Goal: Task Accomplishment & Management: Complete application form

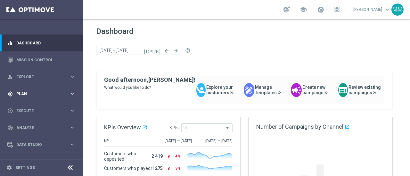
click at [31, 92] on span "Plan" at bounding box center [42, 94] width 53 height 4
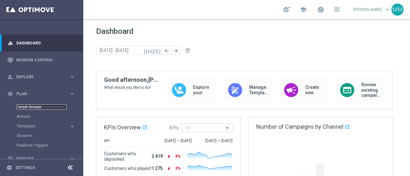
click at [36, 108] on link "Target Groups" at bounding box center [42, 107] width 50 height 5
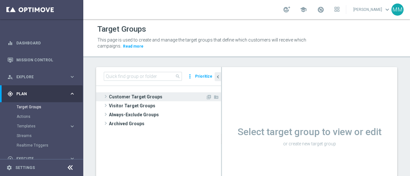
click at [138, 94] on span "Customer Target Groups" at bounding box center [157, 97] width 97 height 9
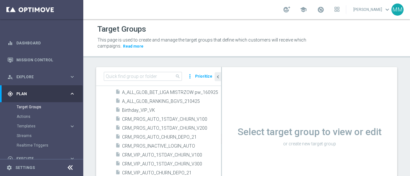
scroll to position [416, 0]
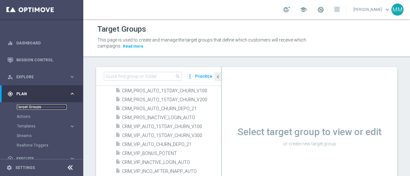
click at [43, 108] on link "Target Groups" at bounding box center [42, 107] width 50 height 5
click at [35, 106] on link "Target Groups" at bounding box center [42, 107] width 50 height 5
click at [34, 106] on link "Target Groups" at bounding box center [42, 107] width 50 height 5
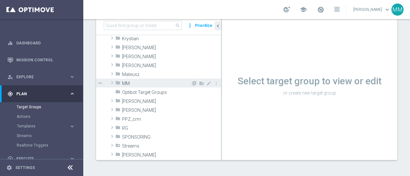
scroll to position [128, 0]
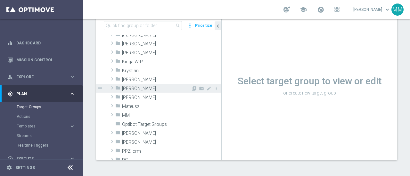
click at [136, 89] on span "[PERSON_NAME]" at bounding box center [156, 88] width 69 height 5
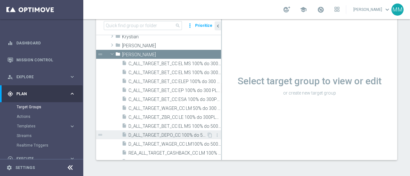
scroll to position [224, 0]
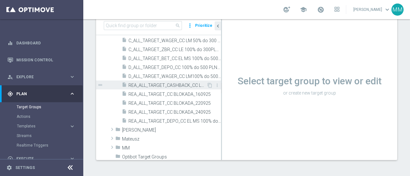
click at [157, 86] on span "REA_ALL_TARGET_CASHBACK_CC LM 100% do 200 PLN_250925" at bounding box center [167, 85] width 78 height 5
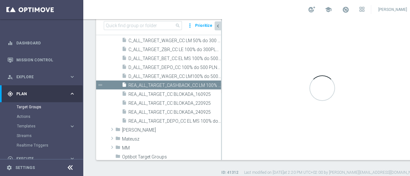
scroll to position [19, 0]
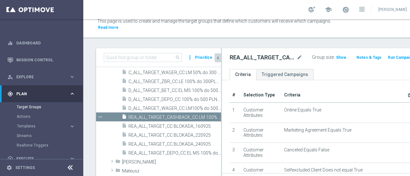
click at [218, 59] on icon "chevron_left" at bounding box center [218, 58] width 6 height 6
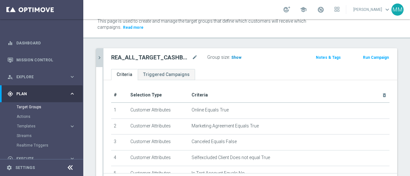
click at [236, 58] on span "Show" at bounding box center [236, 57] width 10 height 4
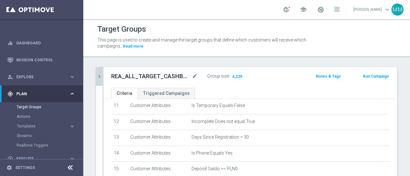
scroll to position [0, 0]
click at [194, 77] on icon "mode_edit" at bounding box center [195, 77] width 6 height 8
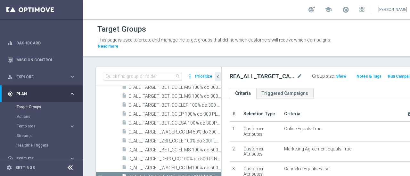
drag, startPoint x: 258, startPoint y: 76, endPoint x: 266, endPoint y: 76, distance: 7.4
click at [259, 76] on h2 "REA_ALL_TARGET_CASHBACK_CC LM 100% do 200 PLN_250925" at bounding box center [263, 77] width 66 height 8
click at [297, 77] on icon "mode_edit" at bounding box center [300, 77] width 6 height 8
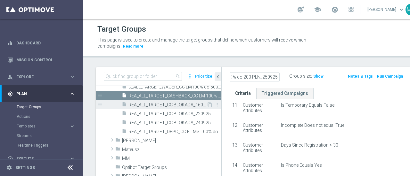
scroll to position [251, 0]
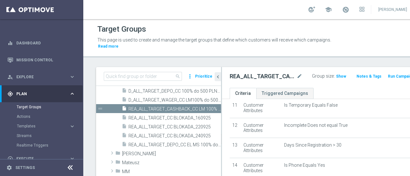
click at [262, 75] on h2 "REA_ALL_TARGET_CASHBACK_CC LM 100% do 200 PLN_250925" at bounding box center [263, 77] width 66 height 8
click at [297, 77] on icon "mode_edit" at bounding box center [300, 77] width 6 height 8
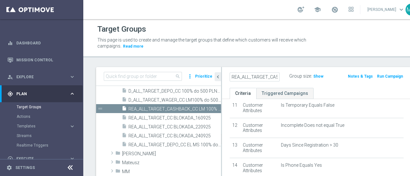
scroll to position [0, 94]
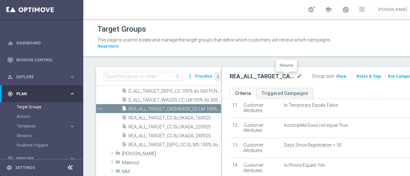
click at [297, 77] on icon "mode_edit" at bounding box center [300, 77] width 6 height 8
click at [38, 107] on link "Target Groups" at bounding box center [42, 107] width 50 height 5
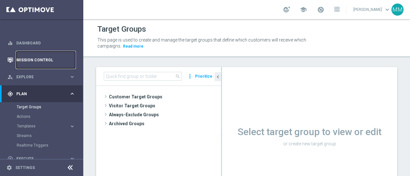
click at [30, 60] on link "Mission Control" at bounding box center [45, 60] width 59 height 17
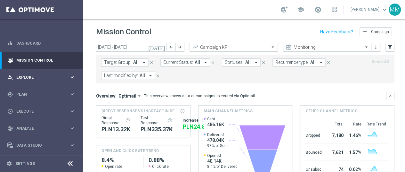
click at [27, 77] on span "Explore" at bounding box center [42, 77] width 53 height 4
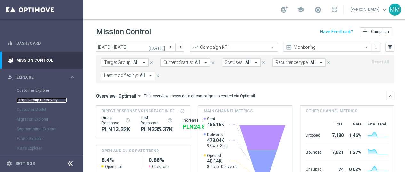
click at [46, 99] on link "Target Group Discovery" at bounding box center [42, 99] width 50 height 5
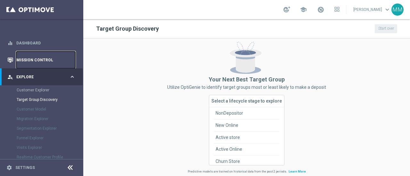
click at [25, 60] on link "Mission Control" at bounding box center [45, 60] width 59 height 17
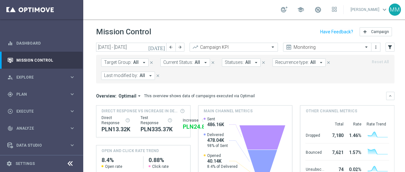
click at [253, 62] on icon "arrow_drop_down" at bounding box center [256, 63] width 6 height 6
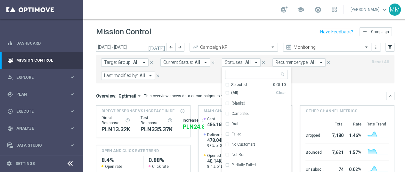
click at [126, 62] on span "Target Group:" at bounding box center [118, 62] width 28 height 5
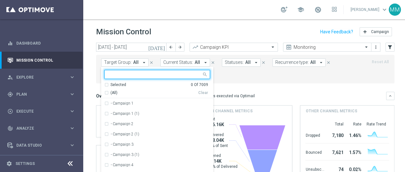
click at [136, 72] on input "text" at bounding box center [155, 74] width 94 height 5
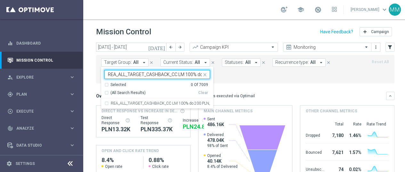
scroll to position [0, 35]
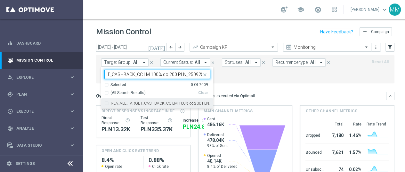
click at [128, 101] on label "REA_ALL_TARGET_CASHBACK_CC LM 100% do 200 PLN_250925" at bounding box center [160, 103] width 99 height 4
type input "REA_ALL_TARGET_CASHBACK_CC LM 100% do 200 PLN_250925"
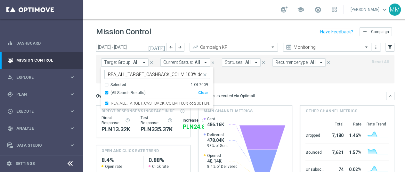
click at [275, 77] on form "Target Group: All arrow_drop_down REA_ALL_TARGET_CASHBACK_CC LM 100% do 200 PLN…" at bounding box center [231, 68] width 260 height 21
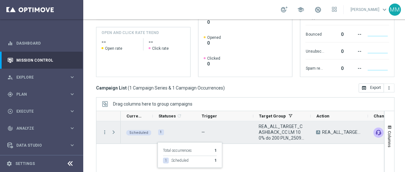
scroll to position [128, 0]
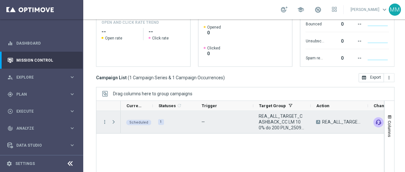
click at [348, 124] on span "REA_ALL_TARGET_CASHBACK_CC LM 100% do 200 PLN_250925" at bounding box center [342, 122] width 40 height 6
click at [104, 121] on icon "more_vert" at bounding box center [105, 122] width 6 height 6
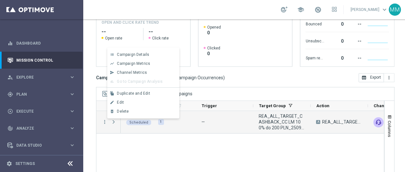
click at [148, 151] on div "Scheduled 1 — REA_ALL_TARGET_CASHBACK_CC LM 100% do 200 PLN_250925 A REA_ALL_TA…" at bounding box center [252, 155] width 263 height 88
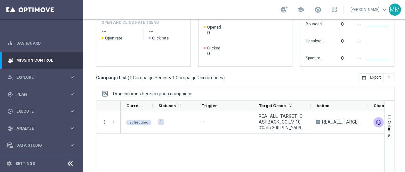
scroll to position [0, 7]
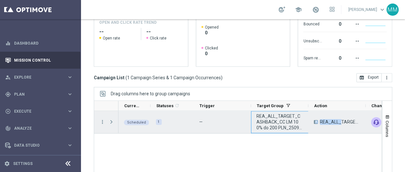
drag, startPoint x: 317, startPoint y: 125, endPoint x: 281, endPoint y: 123, distance: 36.9
click at [280, 123] on div "Scheduled 1 — REA_ALL_TARGET_CASHBACK_CC LM 100% do 200 PLN_250925 A REA_ALL_TA…" at bounding box center [388, 122] width 541 height 22
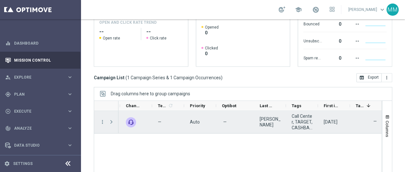
scroll to position [0, 277]
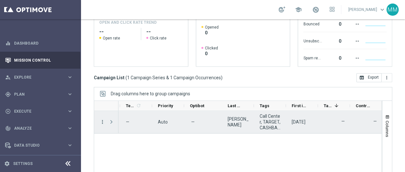
click at [100, 121] on icon "more_vert" at bounding box center [103, 122] width 6 height 6
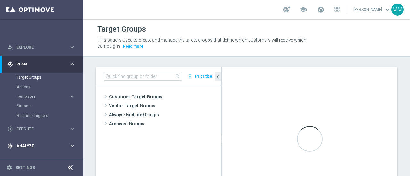
scroll to position [60, 0]
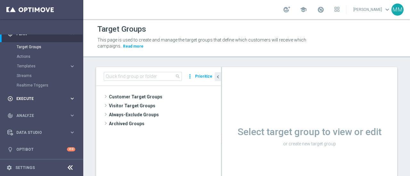
click at [28, 98] on span "Execute" at bounding box center [42, 99] width 53 height 4
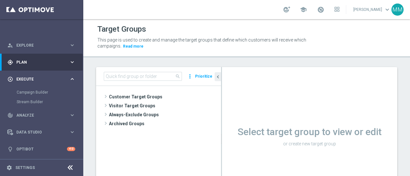
scroll to position [31, 0]
click at [29, 92] on link "Campaign Builder" at bounding box center [42, 92] width 50 height 5
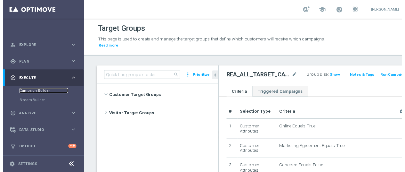
scroll to position [187, 0]
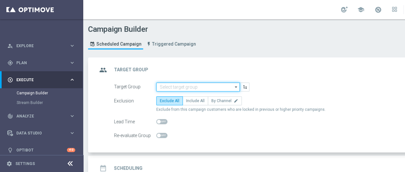
click at [196, 86] on input at bounding box center [198, 86] width 84 height 9
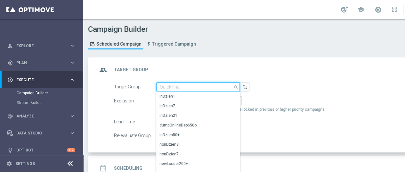
paste input "REA_ALL_TARGET_CASHBACK_CC LM 100% do 200 PLN_250925"
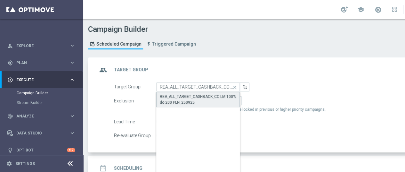
click at [208, 98] on div "REA_ALL_TARGET_CASHBACK_CC LM 100% do 200 PLN_250925" at bounding box center [198, 100] width 77 height 12
type input "REA_ALL_TARGET_CASHBACK_CC LM 100% do 200 PLN_250925"
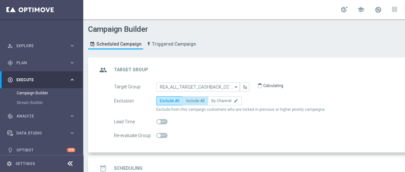
click at [197, 102] on span "Include All" at bounding box center [195, 100] width 19 height 4
click at [190, 102] on input "Include All" at bounding box center [188, 102] width 4 height 4
radio input "true"
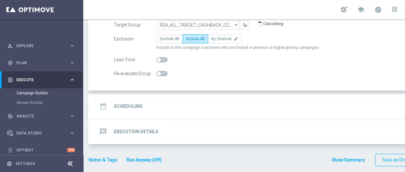
scroll to position [62, 0]
click at [154, 107] on div "date_range Scheduling keyboard_arrow_down" at bounding box center [276, 105] width 358 height 12
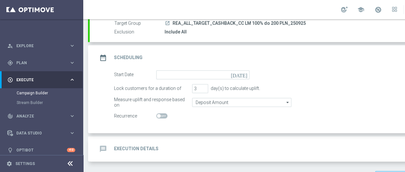
click at [244, 73] on icon "[DATE]" at bounding box center [240, 73] width 19 height 7
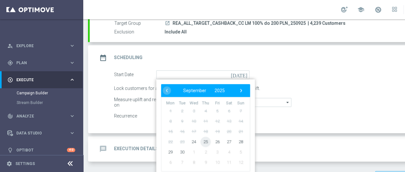
click at [205, 141] on span "25" at bounding box center [205, 141] width 10 height 10
type input "[DATE]"
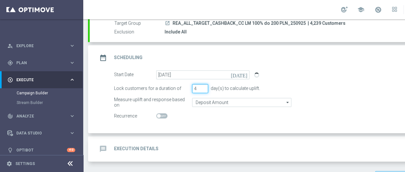
type input "4"
click at [203, 86] on input "4" at bounding box center [200, 88] width 16 height 9
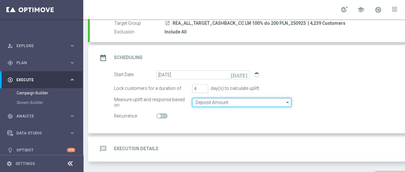
click at [249, 102] on input "Deposit Amount" at bounding box center [241, 102] width 99 height 9
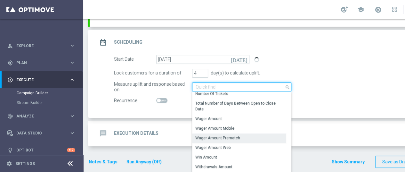
scroll to position [85, 0]
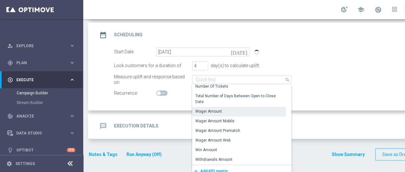
click at [211, 109] on div "Wager Amount" at bounding box center [208, 111] width 27 height 6
type input "Wager Amount"
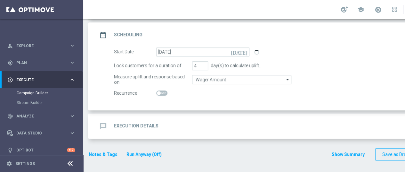
scroll to position [81, 0]
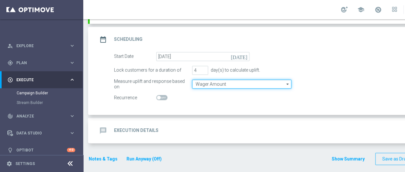
click at [235, 82] on input "Wager Amount" at bounding box center [241, 83] width 99 height 9
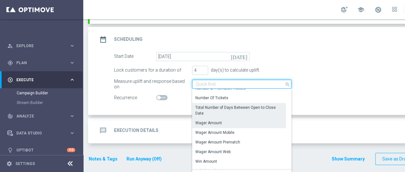
scroll to position [127, 0]
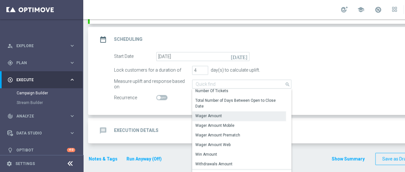
click at [213, 116] on div "Wager Amount" at bounding box center [208, 116] width 27 height 6
type input "Wager Amount"
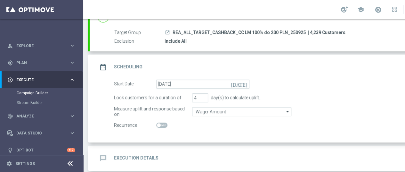
scroll to position [17, 0]
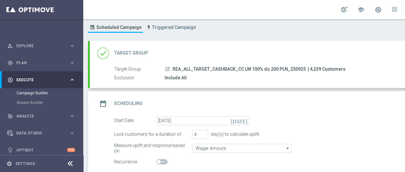
click at [289, 120] on div "Start Date [DATE] [DATE]" at bounding box center [283, 120] width 348 height 9
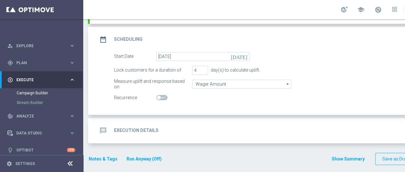
scroll to position [5, 0]
click at [135, 127] on h2 "Execution Details" at bounding box center [136, 130] width 45 height 6
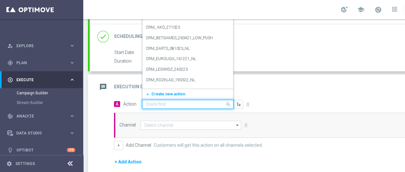
click at [170, 102] on input "text" at bounding box center [181, 104] width 71 height 5
click at [170, 92] on span "Create new action" at bounding box center [168, 94] width 34 height 4
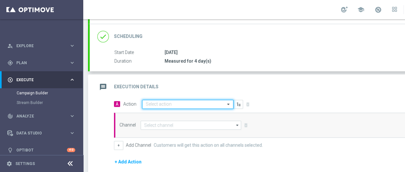
scroll to position [0, 0]
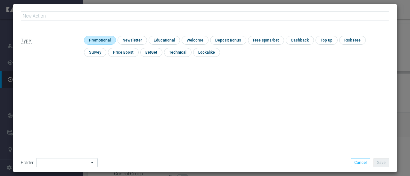
click at [92, 39] on input "checkbox" at bounding box center [99, 40] width 30 height 9
checkbox input "true"
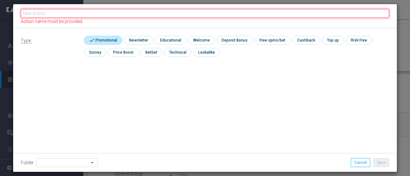
click at [76, 12] on input "text" at bounding box center [205, 13] width 368 height 9
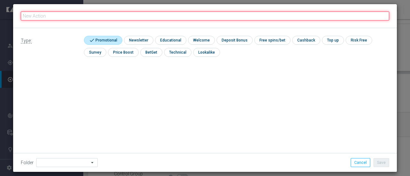
paste input "v"
type input "v"
click at [73, 13] on input "text" at bounding box center [205, 16] width 368 height 9
paste input "REA_ALL_TARGET_CASHBACK_CC LM 100% do 200 PLN_250925"
type input "REA_ALL_TARGET_CASHBACK_CC LM 100% do 200 PLN_250925"
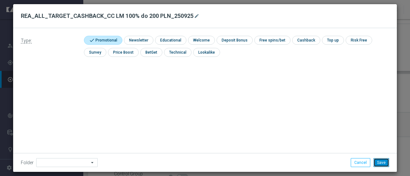
click at [379, 164] on button "Save" at bounding box center [381, 163] width 16 height 9
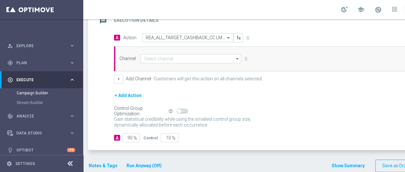
scroll to position [153, 0]
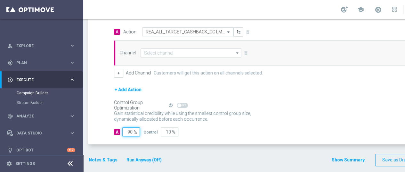
drag, startPoint x: 133, startPoint y: 129, endPoint x: 130, endPoint y: 130, distance: 3.3
click at [130, 130] on input "90" at bounding box center [131, 131] width 18 height 9
type input "95"
type input "5"
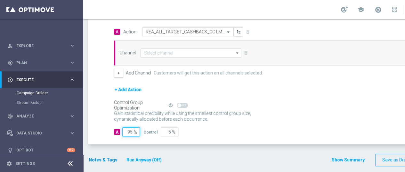
type input "95"
click at [98, 156] on button "Notes & Tags" at bounding box center [103, 160] width 30 height 8
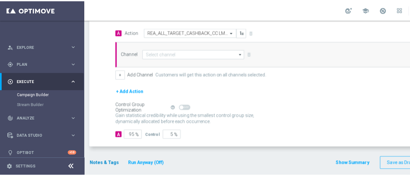
scroll to position [0, 0]
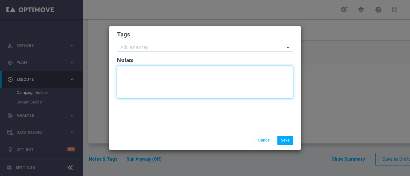
click at [128, 72] on textarea at bounding box center [205, 82] width 176 height 33
type textarea "REA"
drag, startPoint x: 131, startPoint y: 71, endPoint x: 111, endPoint y: 71, distance: 20.5
click at [111, 71] on div "Tags Add a new tag Notes REA" at bounding box center [205, 78] width 192 height 105
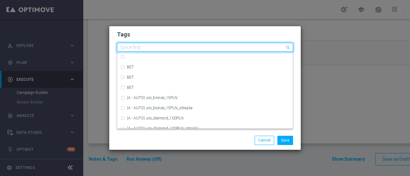
click at [127, 44] on div "Quick find" at bounding box center [200, 48] width 167 height 8
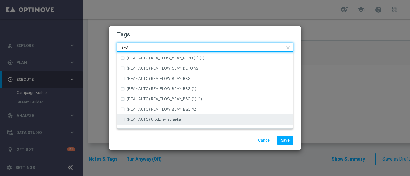
scroll to position [320, 0]
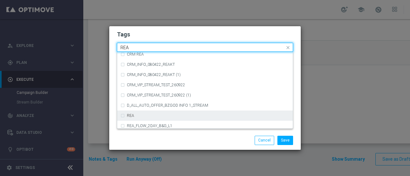
click at [133, 114] on div "REA" at bounding box center [204, 116] width 169 height 10
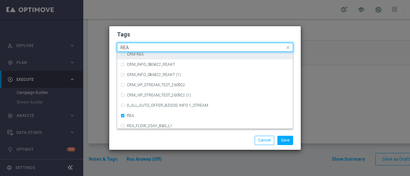
drag, startPoint x: 145, startPoint y: 46, endPoint x: 59, endPoint y: 51, distance: 86.6
click at [59, 51] on modal-container "Tags Quick find × [PERSON_NAME] ([PERSON_NAME] - AUTO) REA_FLOW_8DAY_B&G_v2 (RE…" at bounding box center [205, 88] width 410 height 176
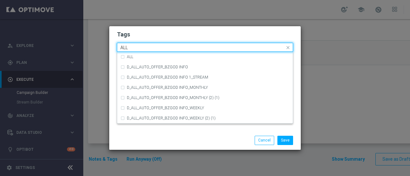
scroll to position [0, 0]
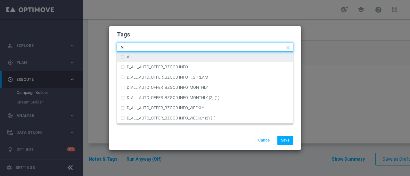
click at [120, 56] on div "ALL" at bounding box center [204, 57] width 175 height 10
type input "ALL"
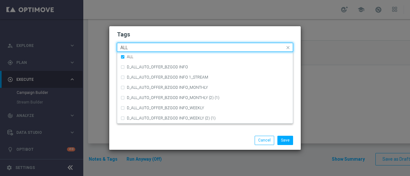
drag, startPoint x: 124, startPoint y: 45, endPoint x: 101, endPoint y: 47, distance: 23.8
click at [101, 45] on modal-container "Tags Quick find × REA × ALL ALL ALL D_ALL_AUTO_OFFER_BZGOD INFO D_ALL_AUTO_OFFE…" at bounding box center [205, 88] width 410 height 176
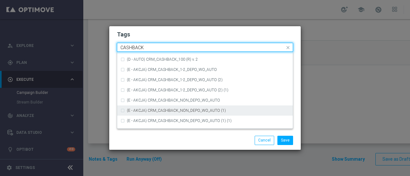
scroll to position [97, 0]
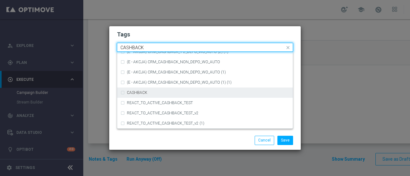
click at [147, 94] on div "CASHBACK" at bounding box center [208, 93] width 163 height 4
type input "CASHBACK"
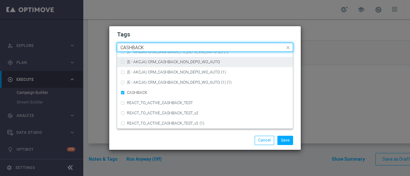
drag, startPoint x: 154, startPoint y: 46, endPoint x: 85, endPoint y: 51, distance: 69.3
click at [85, 51] on modal-container "Tags Quick find × REA × ALL × CASHBACK CASHBACK (D - AUTO) CRM_CASHBACK_100 (R)…" at bounding box center [205, 88] width 410 height 176
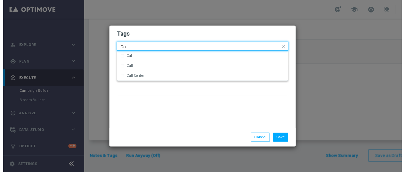
scroll to position [0, 0]
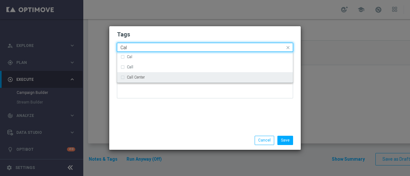
click at [122, 77] on div "Call Center" at bounding box center [204, 77] width 169 height 10
type input "Cal"
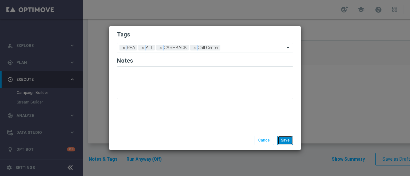
click at [286, 141] on button "Save" at bounding box center [285, 140] width 16 height 9
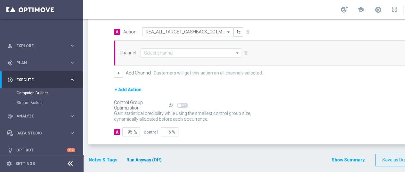
scroll to position [5, 0]
click at [94, 156] on button "Notes & Tags" at bounding box center [103, 160] width 30 height 8
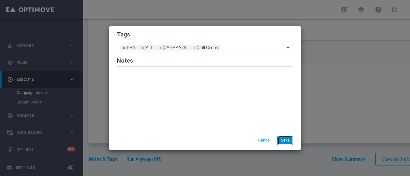
click at [285, 140] on button "Save" at bounding box center [285, 140] width 16 height 9
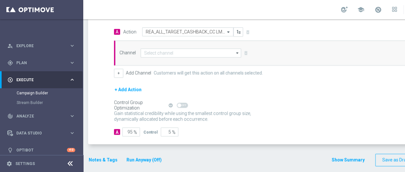
click at [101, 156] on button "Notes & Tags" at bounding box center [103, 160] width 30 height 8
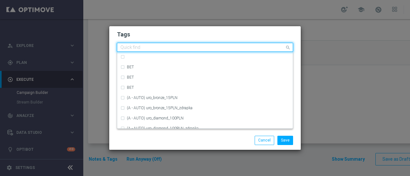
click at [256, 48] on input "text" at bounding box center [202, 47] width 164 height 5
click at [253, 46] on input "text" at bounding box center [202, 47] width 164 height 5
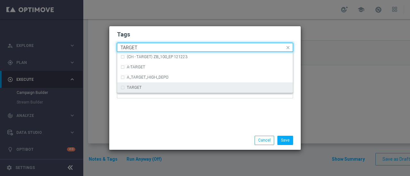
click at [124, 87] on div "TARGET" at bounding box center [204, 88] width 169 height 10
type input "TARGET"
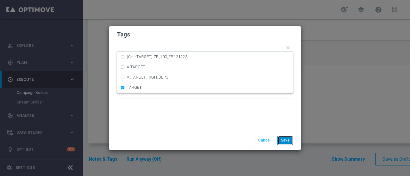
click at [285, 141] on button "Save" at bounding box center [285, 140] width 16 height 9
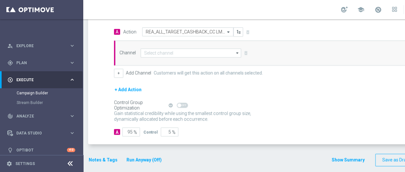
click at [100, 158] on button "Notes & Tags" at bounding box center [103, 160] width 30 height 8
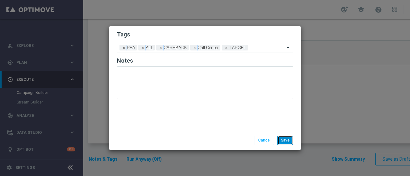
click at [287, 140] on button "Save" at bounding box center [285, 140] width 16 height 9
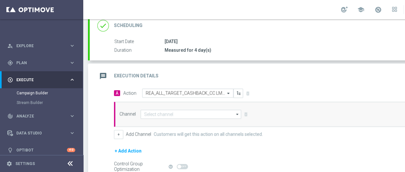
scroll to position [89, 0]
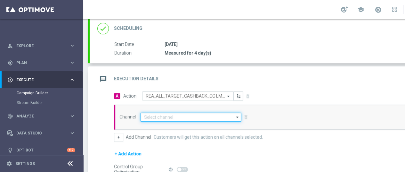
click at [196, 112] on input at bounding box center [191, 116] width 101 height 9
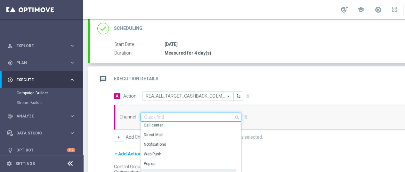
scroll to position [32, 0]
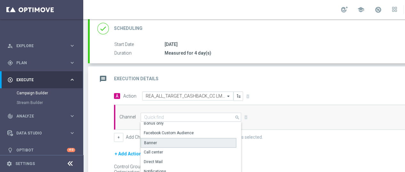
click at [158, 140] on div "Banner" at bounding box center [189, 143] width 96 height 10
type input "Banner"
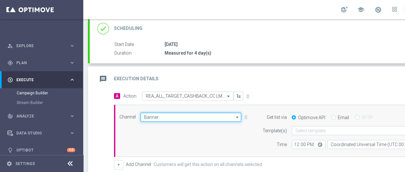
click at [171, 112] on input "Banner" at bounding box center [191, 116] width 101 height 9
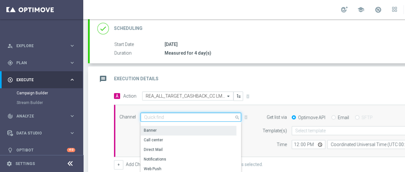
scroll to position [35, 0]
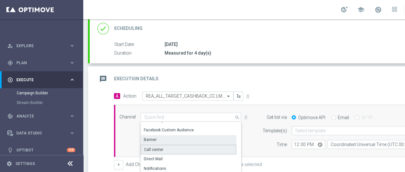
click at [161, 146] on div "Call center" at bounding box center [153, 149] width 19 height 6
type input "Call center"
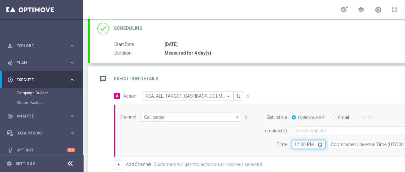
click at [310, 140] on input "12:00" at bounding box center [309, 144] width 34 height 9
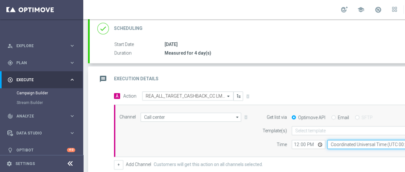
click at [342, 140] on input "Coordinated Universal Time (UTC 00:00)" at bounding box center [386, 144] width 118 height 9
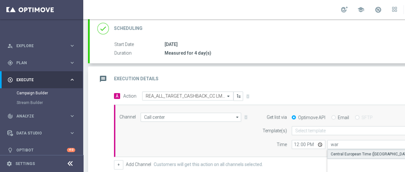
click at [345, 151] on div "Central European Time ([GEOGRAPHIC_DATA]) (UTC +02:00)" at bounding box center [383, 154] width 105 height 6
type input "Central European Time ([GEOGRAPHIC_DATA]) (UTC +02:00)"
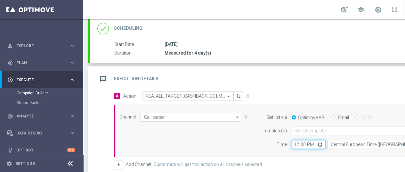
click at [307, 140] on input "12:00" at bounding box center [309, 144] width 34 height 9
type input "09:00"
click at [302, 160] on div "+ Add Channel Customers will get this action on all channels selected." at bounding box center [283, 164] width 339 height 9
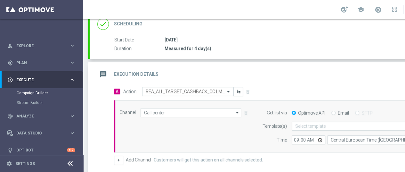
scroll to position [20, 0]
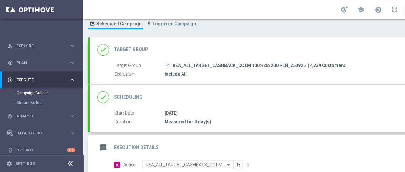
drag, startPoint x: 190, startPoint y: 105, endPoint x: 169, endPoint y: 106, distance: 21.1
click at [167, 110] on div "[DATE]" at bounding box center [308, 113] width 286 height 6
drag, startPoint x: 170, startPoint y: 106, endPoint x: 290, endPoint y: 125, distance: 120.6
click at [290, 125] on div "Start Date [DATE] Duration Measured for 4 day(s) Start Date [DATE] [DATE] Lock …" at bounding box center [276, 121] width 373 height 22
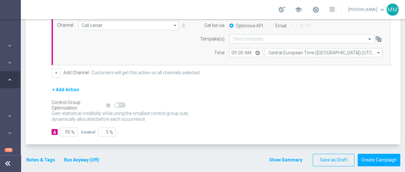
scroll to position [5, 63]
click at [347, 86] on div "+ Add Action" at bounding box center [221, 94] width 339 height 16
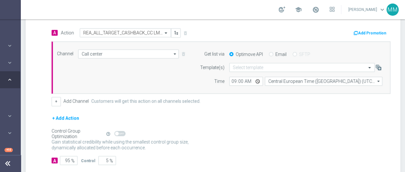
scroll to position [180, 0]
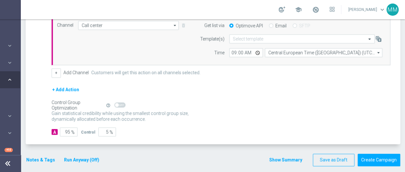
click at [339, 89] on div "+ Add Action" at bounding box center [221, 94] width 339 height 16
click at [353, 113] on div "Gain statistical credibility while using the smallest control group size, dynam…" at bounding box center [221, 116] width 339 height 15
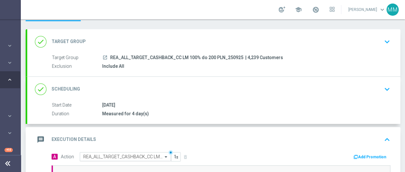
scroll to position [64, 0]
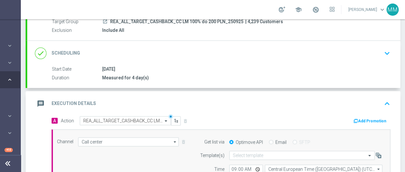
drag, startPoint x: 315, startPoint y: 104, endPoint x: 303, endPoint y: 102, distance: 12.9
click at [315, 104] on div "message Execution Details keyboard_arrow_up" at bounding box center [213, 103] width 373 height 25
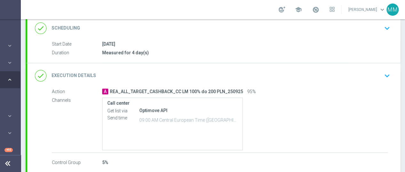
scroll to position [118, 0]
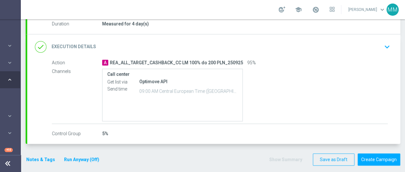
click at [144, 87] on p "09:00 AM Central European Time ([GEOGRAPHIC_DATA]) (UTC +02:00)" at bounding box center [188, 90] width 98 height 6
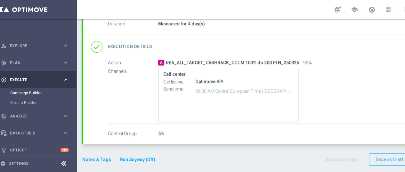
scroll to position [5, 0]
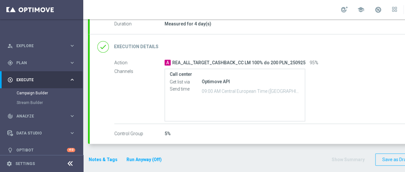
click at [188, 60] on span "REA_ALL_TARGET_CASHBACK_CC LM 100% do 200 PLN_250925" at bounding box center [238, 63] width 133 height 6
click at [221, 87] on p "09:00 AM Central European Time ([GEOGRAPHIC_DATA]) (UTC +02:00)" at bounding box center [251, 90] width 98 height 6
click at [212, 87] on p "09:00 AM Central European Time ([GEOGRAPHIC_DATA]) (UTC +02:00)" at bounding box center [251, 90] width 98 height 6
drag, startPoint x: 86, startPoint y: 154, endPoint x: 90, endPoint y: 153, distance: 4.5
click at [87, 154] on section "done Target Group keyboard_arrow_down Target Group launch REA_ALL_TARGET_CASHBA…" at bounding box center [275, 55] width 384 height 233
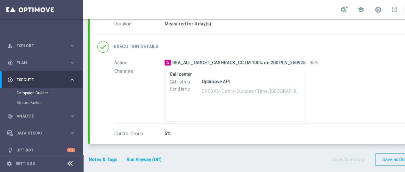
click at [93, 155] on button "Notes & Tags" at bounding box center [103, 159] width 30 height 8
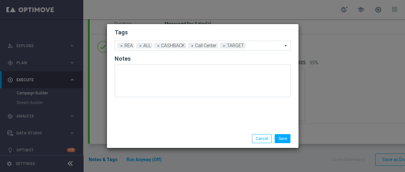
scroll to position [0, 0]
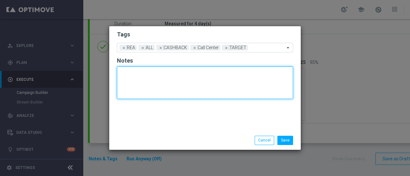
click at [127, 74] on textarea at bounding box center [205, 83] width 176 height 33
type textarea "CC"
drag, startPoint x: 136, startPoint y: 74, endPoint x: 82, endPoint y: 72, distance: 54.2
click at [82, 73] on modal-container "Tags Add a new tag × REA × ALL × CASHBACK × Call Center × TARGET Notes CC Save …" at bounding box center [205, 88] width 410 height 176
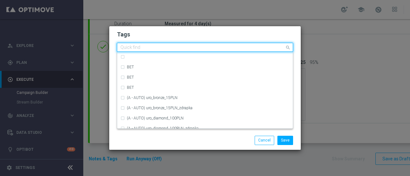
click at [261, 48] on input "text" at bounding box center [202, 47] width 164 height 5
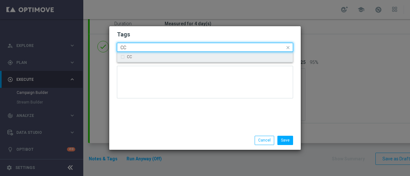
click at [121, 57] on div "CC" at bounding box center [204, 57] width 169 height 10
type input "CC"
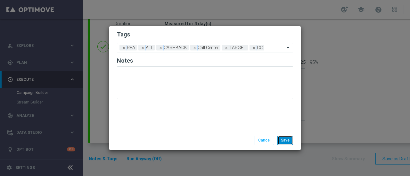
click at [284, 140] on button "Save" at bounding box center [285, 140] width 16 height 9
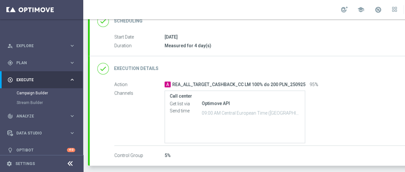
scroll to position [86, 0]
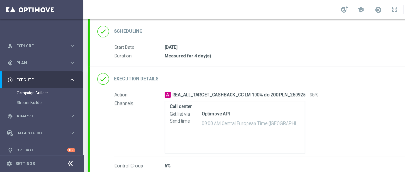
click at [105, 76] on icon "done" at bounding box center [103, 79] width 12 height 12
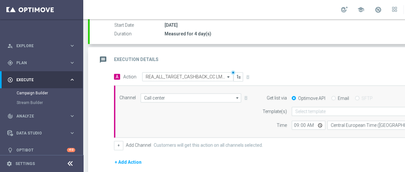
scroll to position [118, 0]
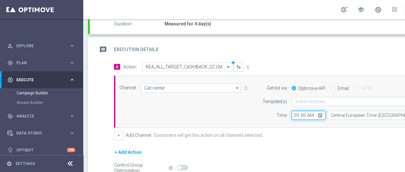
click at [309, 115] on input "09:00" at bounding box center [309, 114] width 34 height 9
type input "08:50"
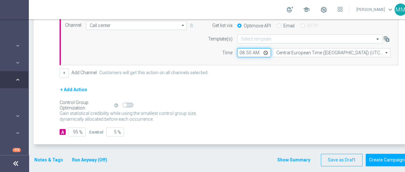
scroll to position [5, 67]
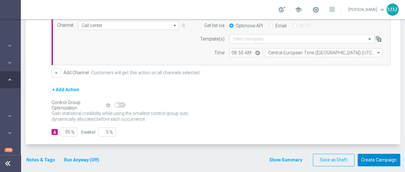
click at [373, 153] on button "Create Campaign" at bounding box center [379, 159] width 43 height 12
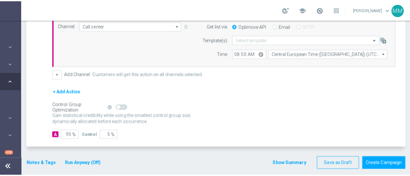
scroll to position [0, 62]
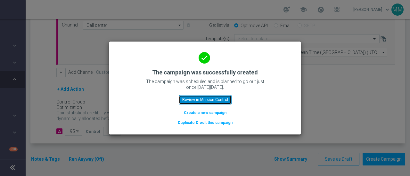
click at [204, 98] on button "Review in Mission Control" at bounding box center [205, 99] width 53 height 9
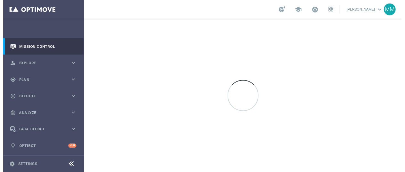
scroll to position [12, 0]
